Goal: Task Accomplishment & Management: Use online tool/utility

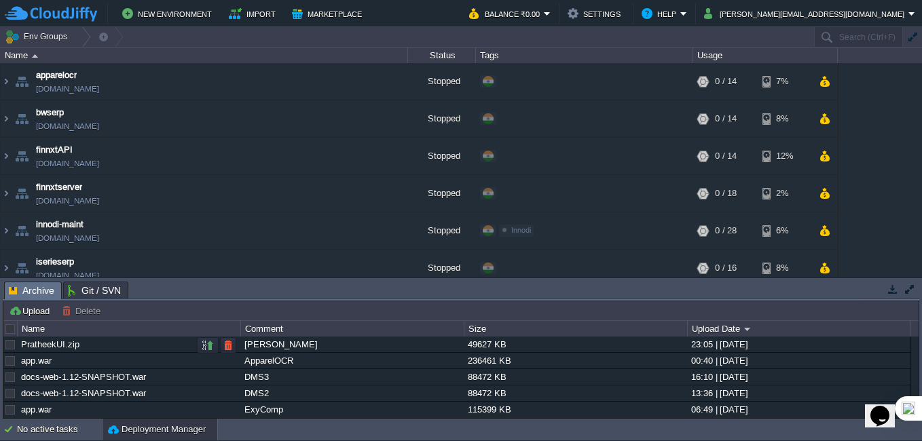
click at [79, 346] on div "PratheekUI.zip" at bounding box center [129, 345] width 222 height 16
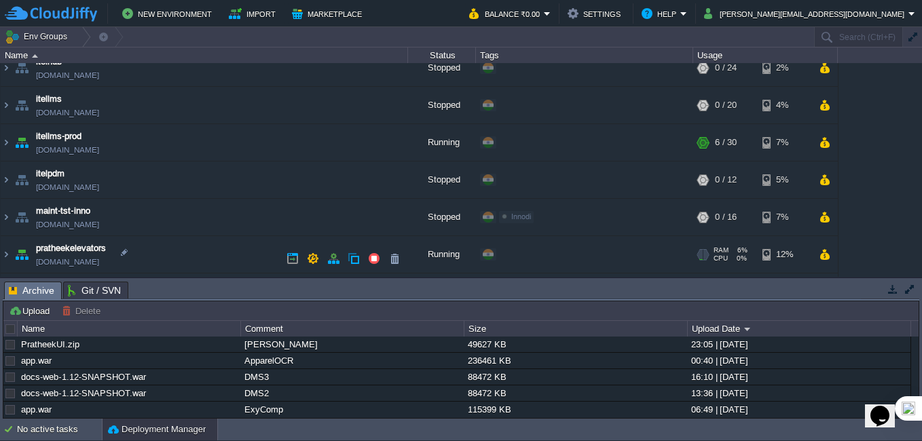
scroll to position [309, 0]
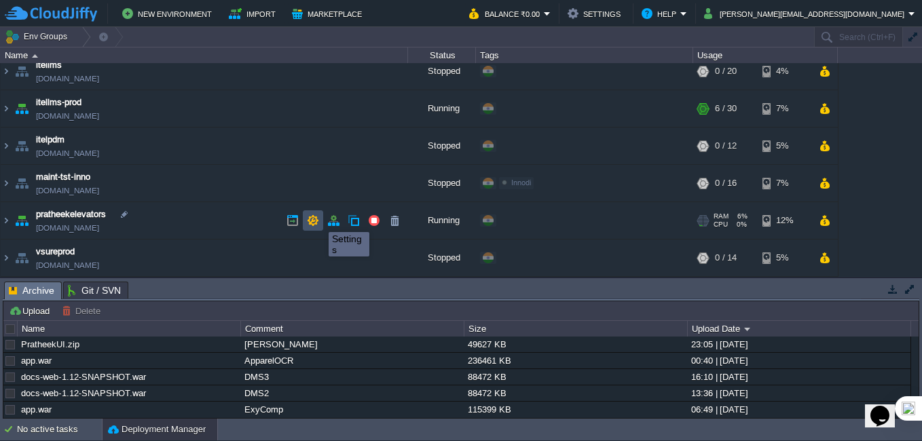
click at [312, 221] on button "button" at bounding box center [313, 221] width 12 height 12
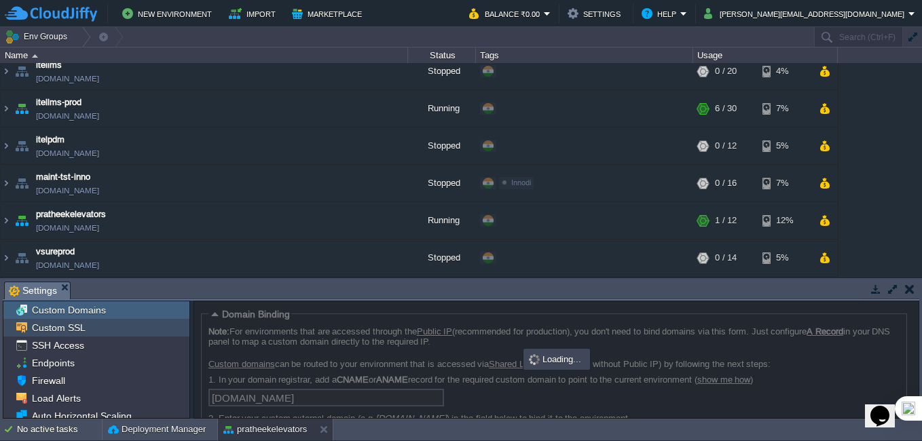
scroll to position [81, 0]
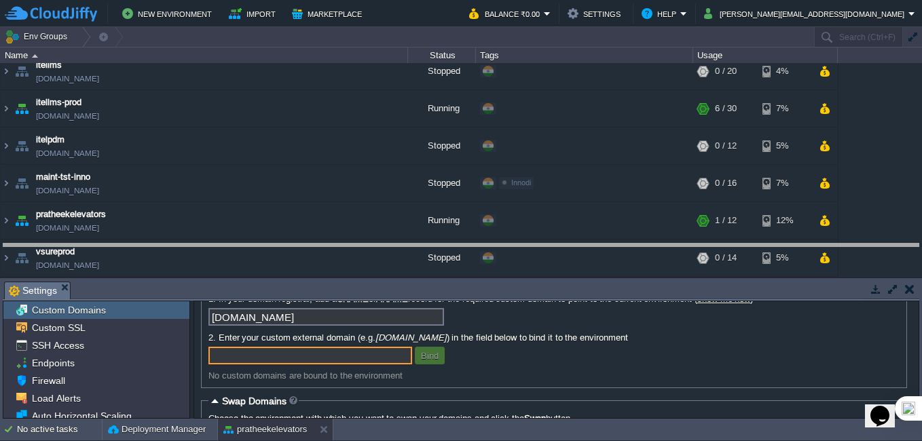
drag, startPoint x: 359, startPoint y: 287, endPoint x: 356, endPoint y: 249, distance: 38.2
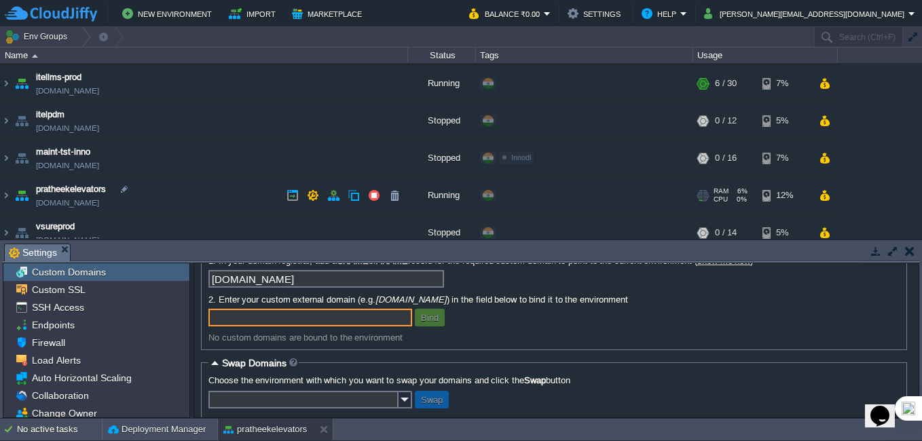
scroll to position [347, 0]
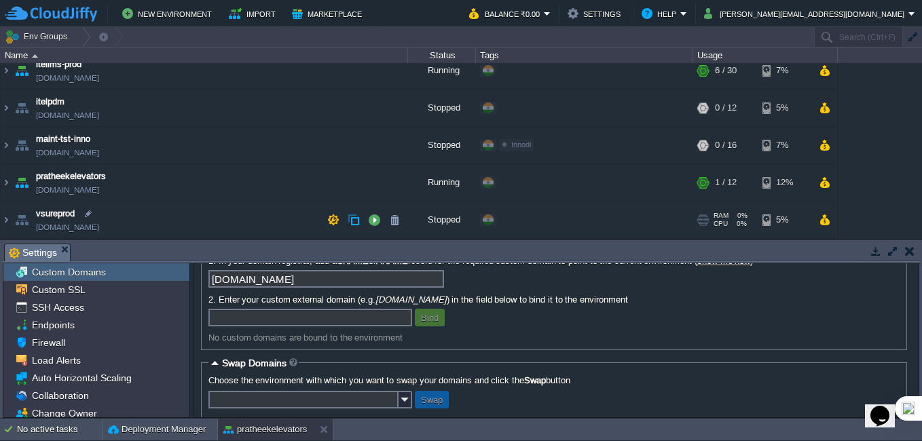
drag, startPoint x: 294, startPoint y: 182, endPoint x: 288, endPoint y: 218, distance: 36.5
click at [288, 218] on div "apparelocr [DOMAIN_NAME] Stopped + Add to Env Group RAM 0% CPU 0% 0 / 14 7% bws…" at bounding box center [461, 151] width 922 height 176
click at [304, 183] on td at bounding box center [313, 182] width 20 height 20
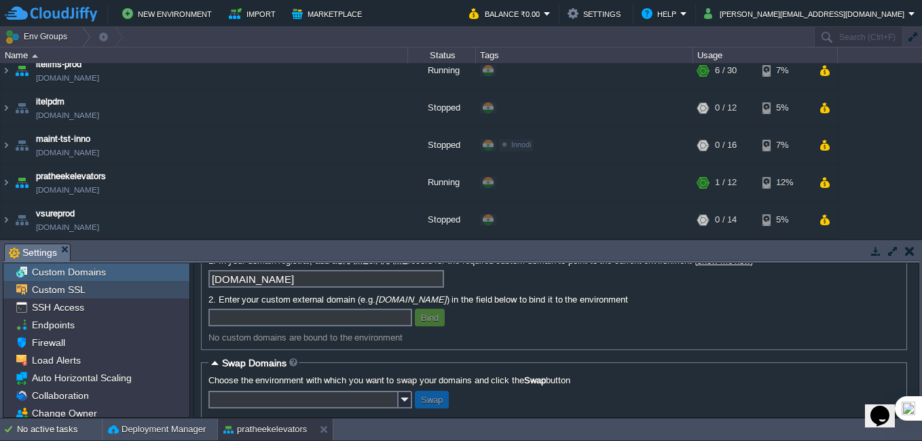
click at [73, 289] on span "Custom SSL" at bounding box center [58, 290] width 58 height 12
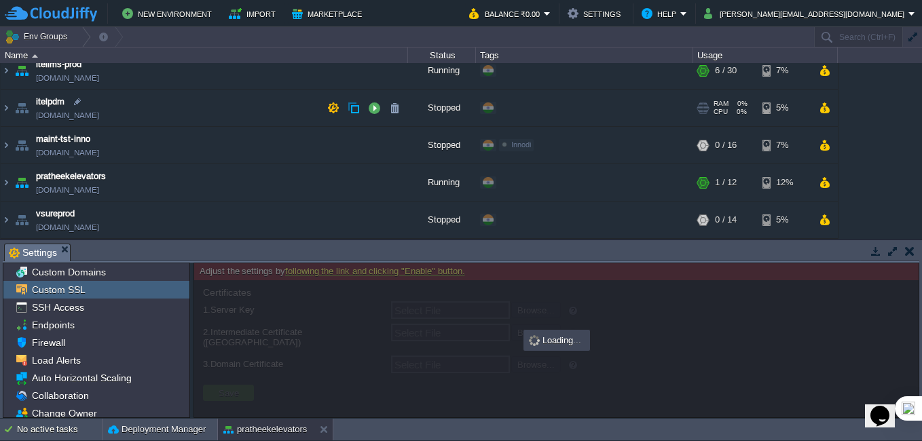
type input "Select File"
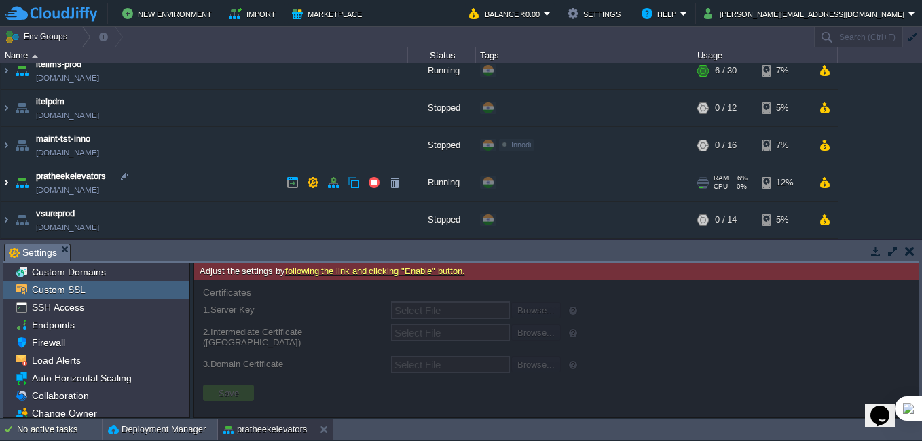
click at [5, 183] on img at bounding box center [6, 182] width 11 height 37
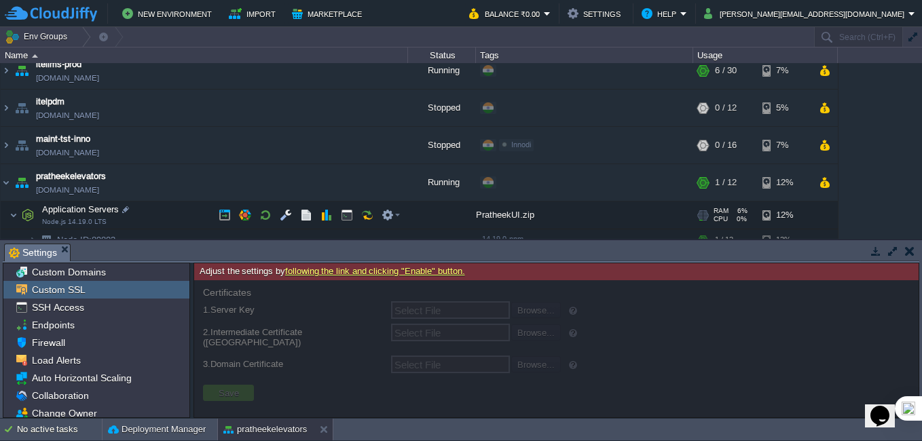
scroll to position [415, 0]
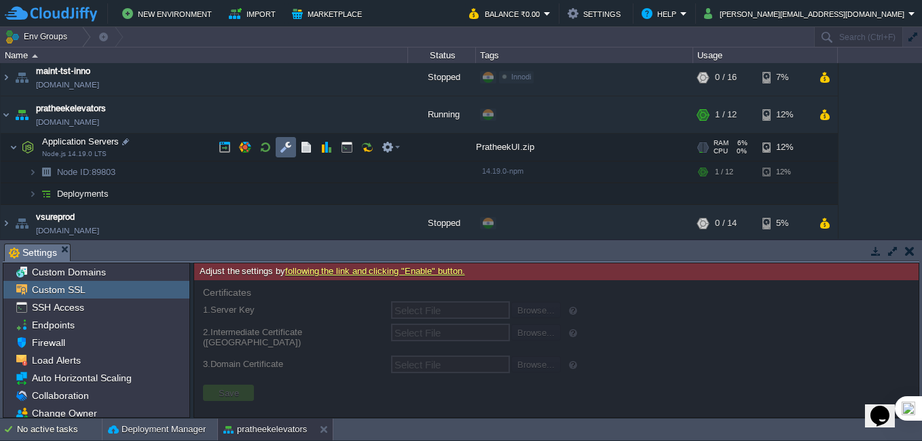
click at [283, 146] on button "button" at bounding box center [286, 147] width 12 height 12
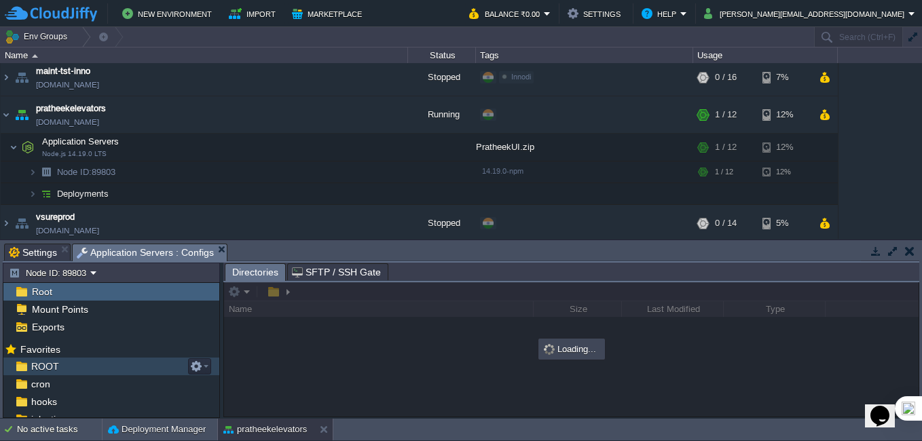
click at [103, 367] on div "ROOT" at bounding box center [111, 367] width 216 height 18
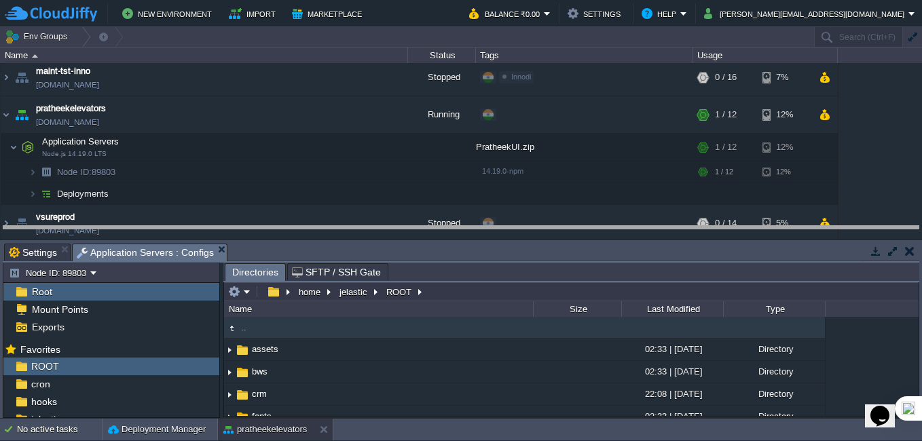
drag, startPoint x: 503, startPoint y: 251, endPoint x: 490, endPoint y: 132, distance: 120.2
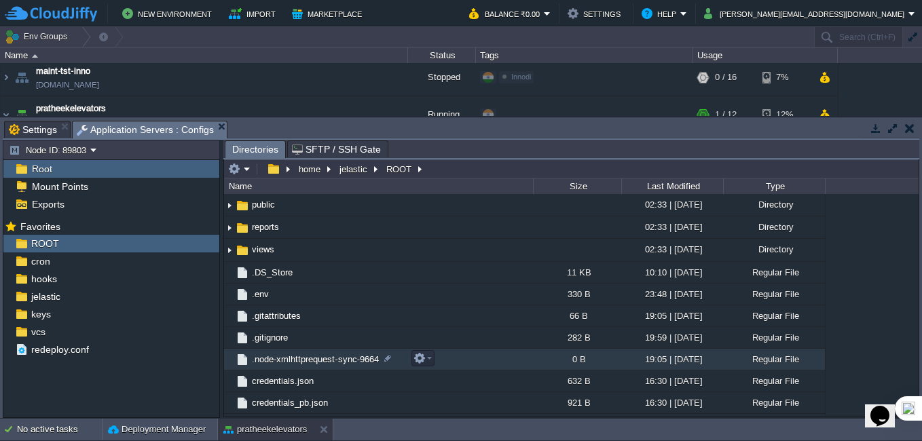
scroll to position [112, 0]
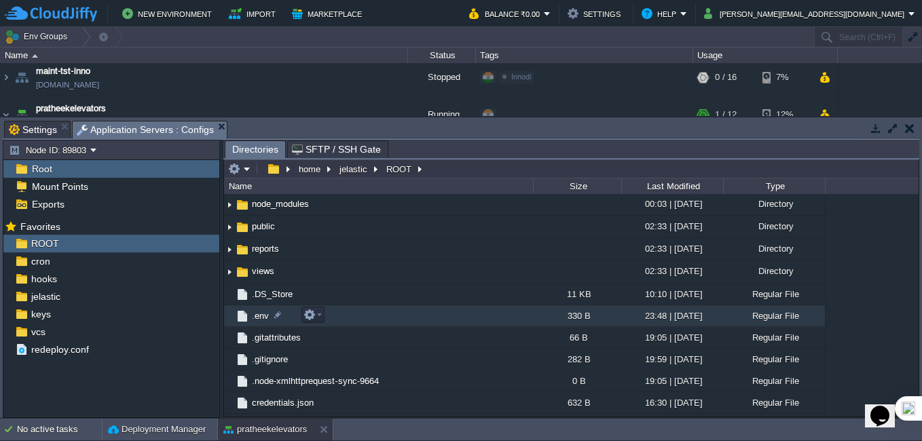
click at [258, 319] on span ".env" at bounding box center [260, 316] width 21 height 12
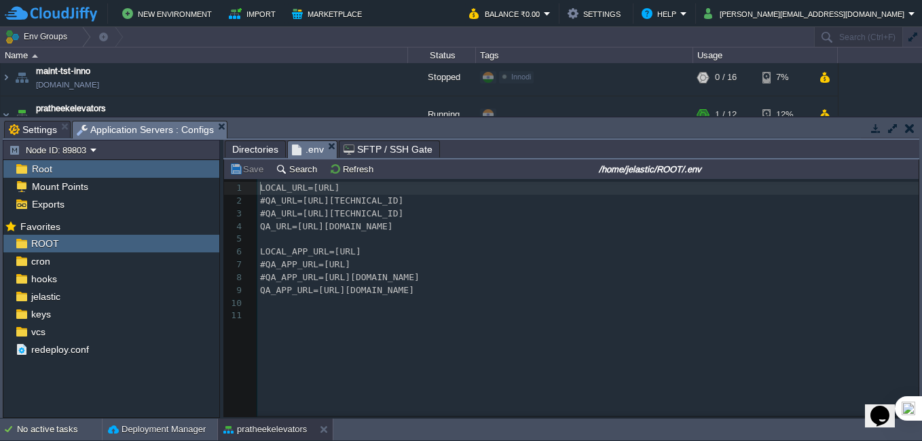
scroll to position [5, 0]
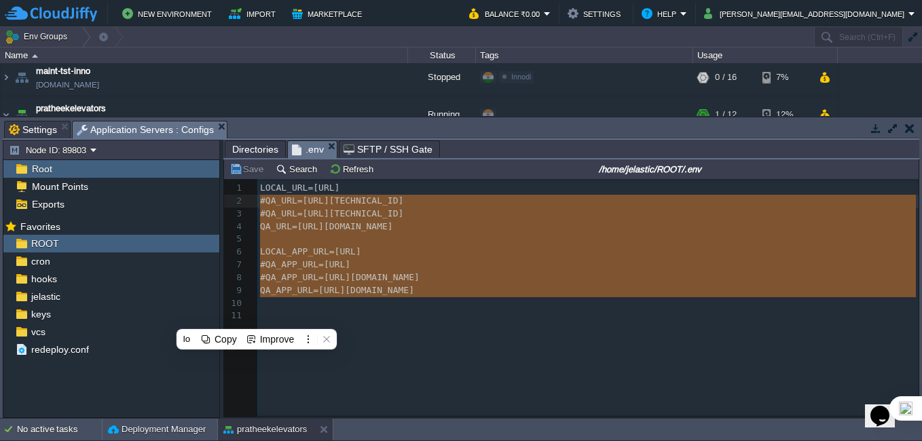
type textarea "LOCAL_URL=[URL] #QA_URL=[URL][TECHNICAL_ID] #QA_URL=[URL][TECHNICAL_ID] QA_URL=…"
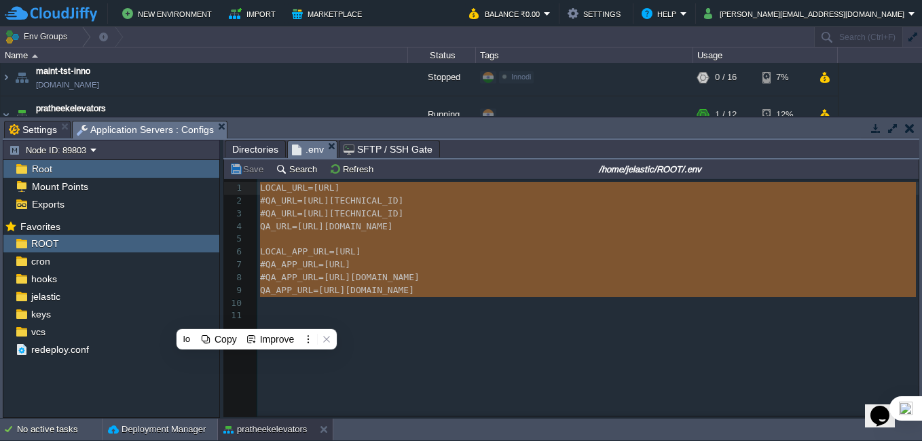
drag, startPoint x: 524, startPoint y: 302, endPoint x: 242, endPoint y: 194, distance: 302.4
